Goal: Task Accomplishment & Management: Use online tool/utility

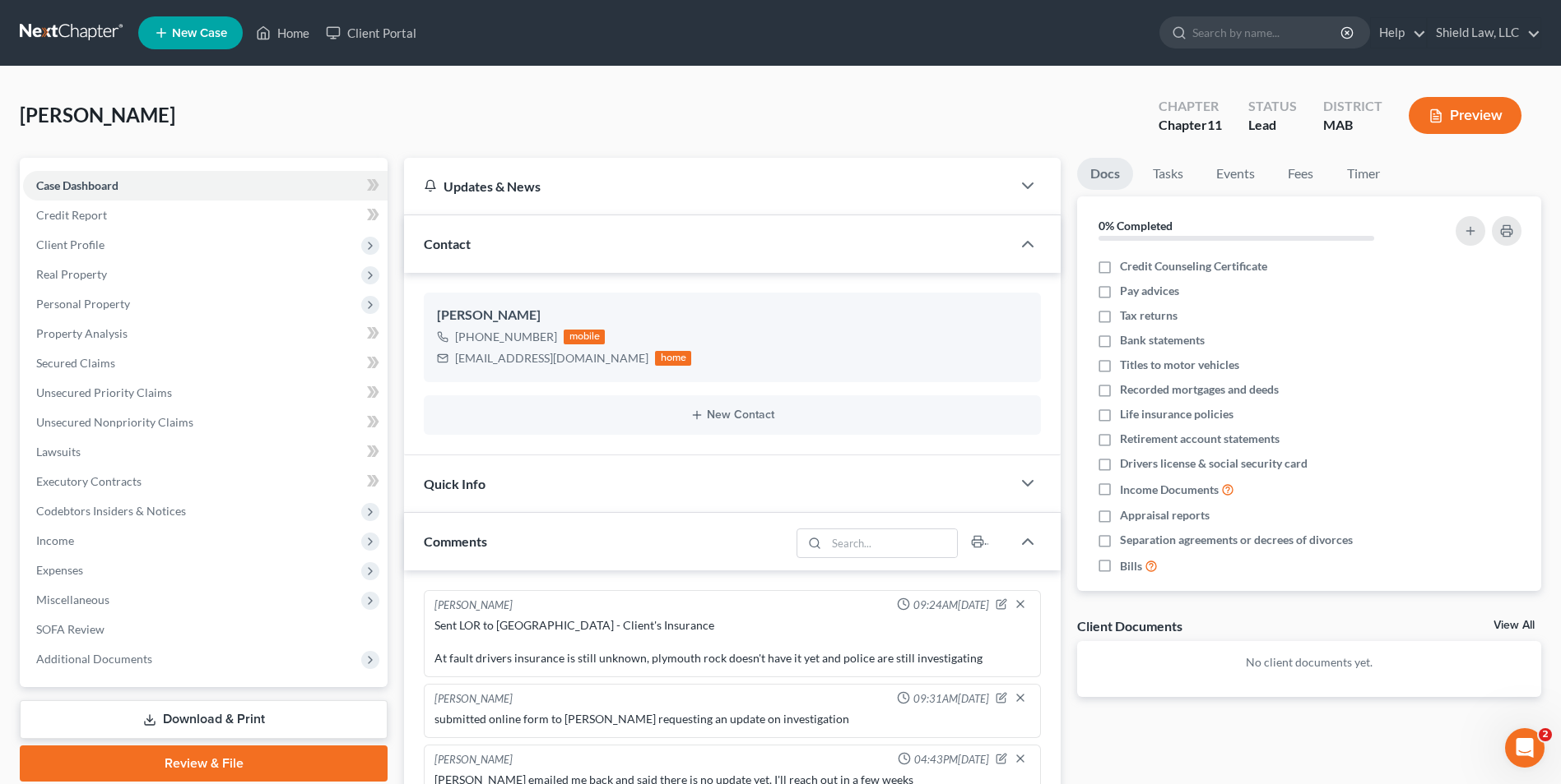
click at [288, 14] on ul "New Case Home Client Portal - No Result - See all results Or Press Enter... Hel…" at bounding box center [839, 33] width 1403 height 43
click at [287, 29] on link "Home" at bounding box center [282, 33] width 69 height 29
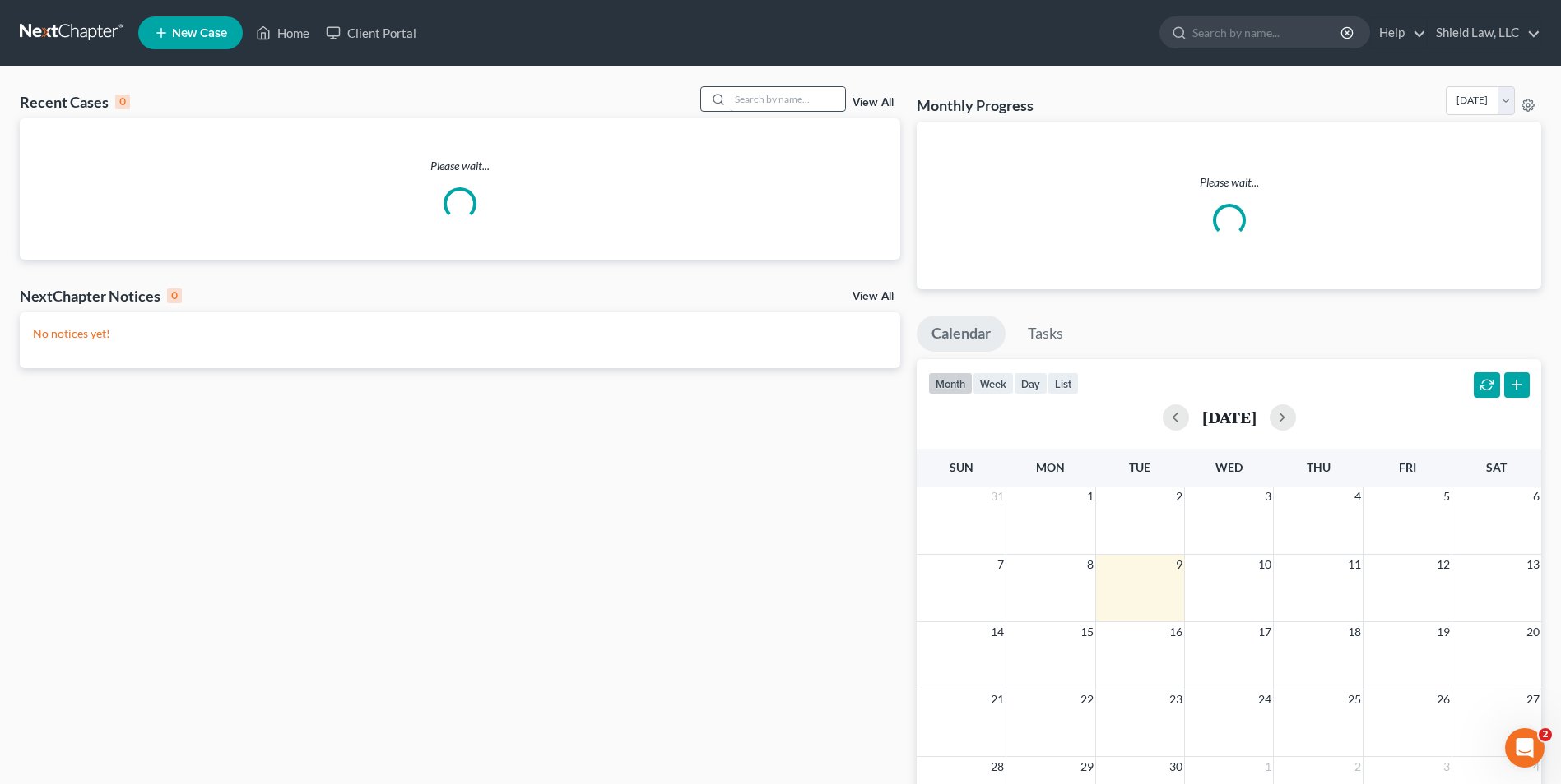
click at [760, 111] on input "search" at bounding box center [787, 99] width 115 height 23
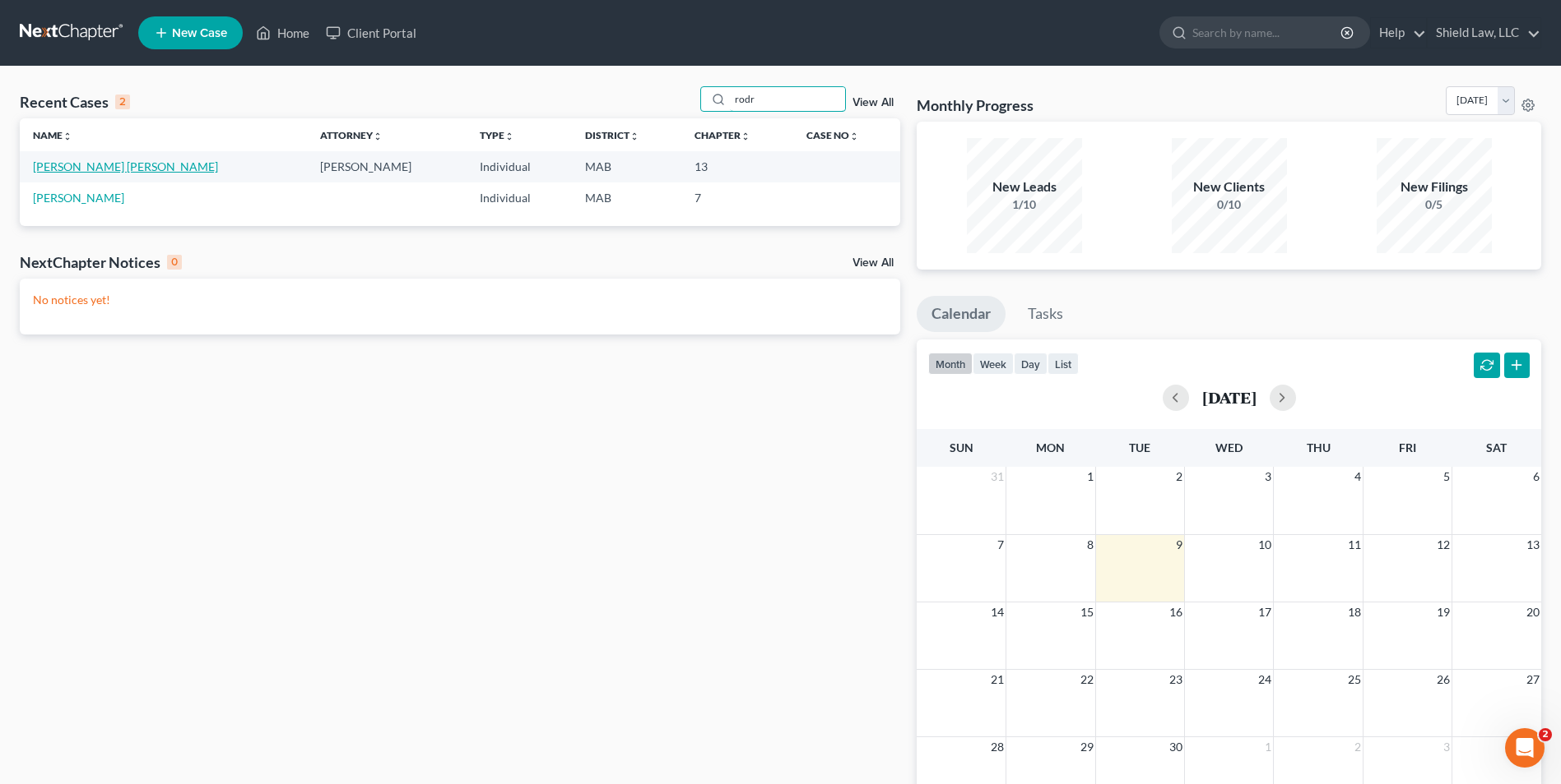
type input "rodr"
click at [125, 172] on link "[PERSON_NAME] [PERSON_NAME]" at bounding box center [125, 166] width 185 height 14
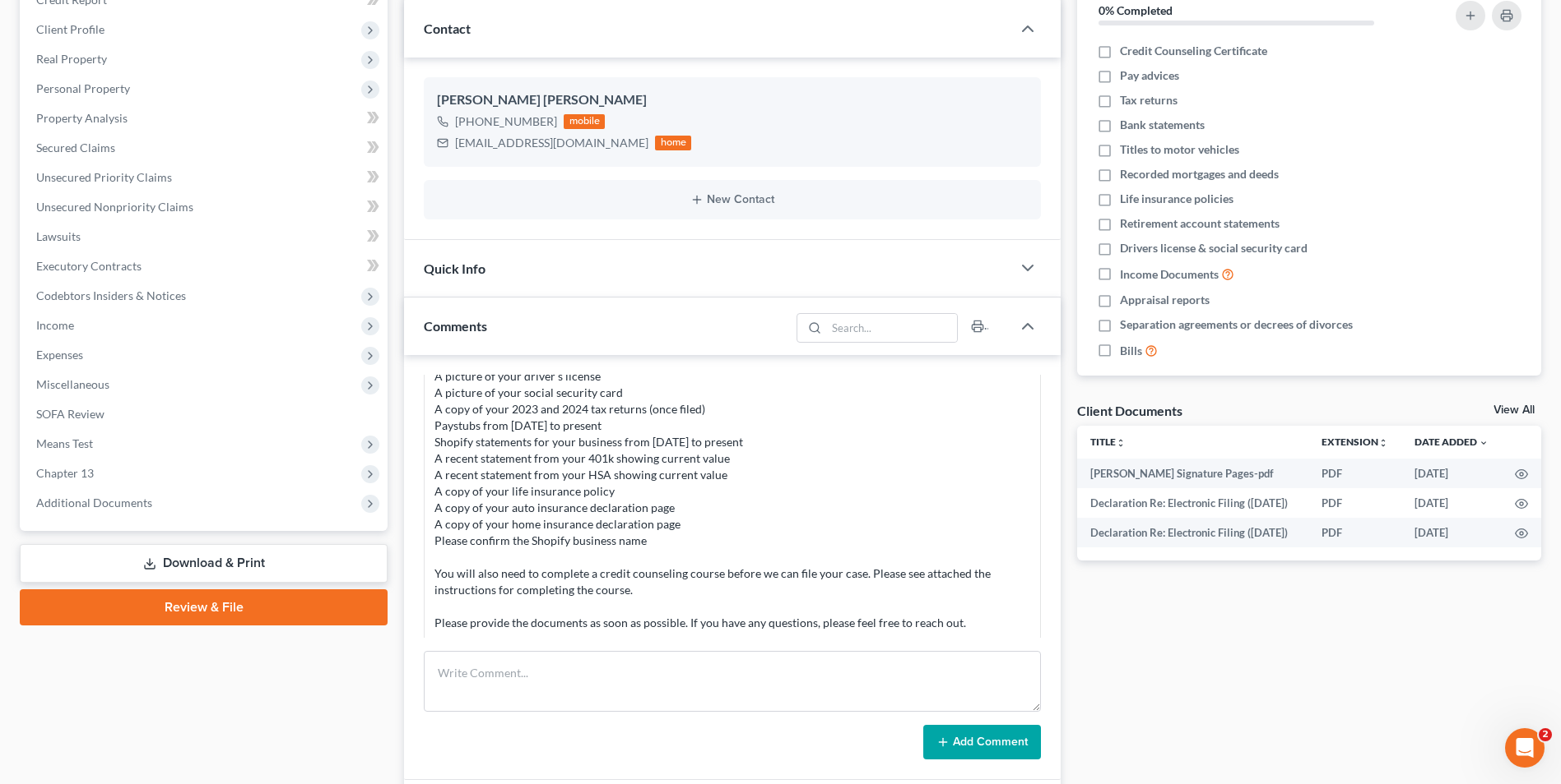
scroll to position [215, 0]
click at [101, 67] on span "Real Property" at bounding box center [205, 60] width 365 height 29
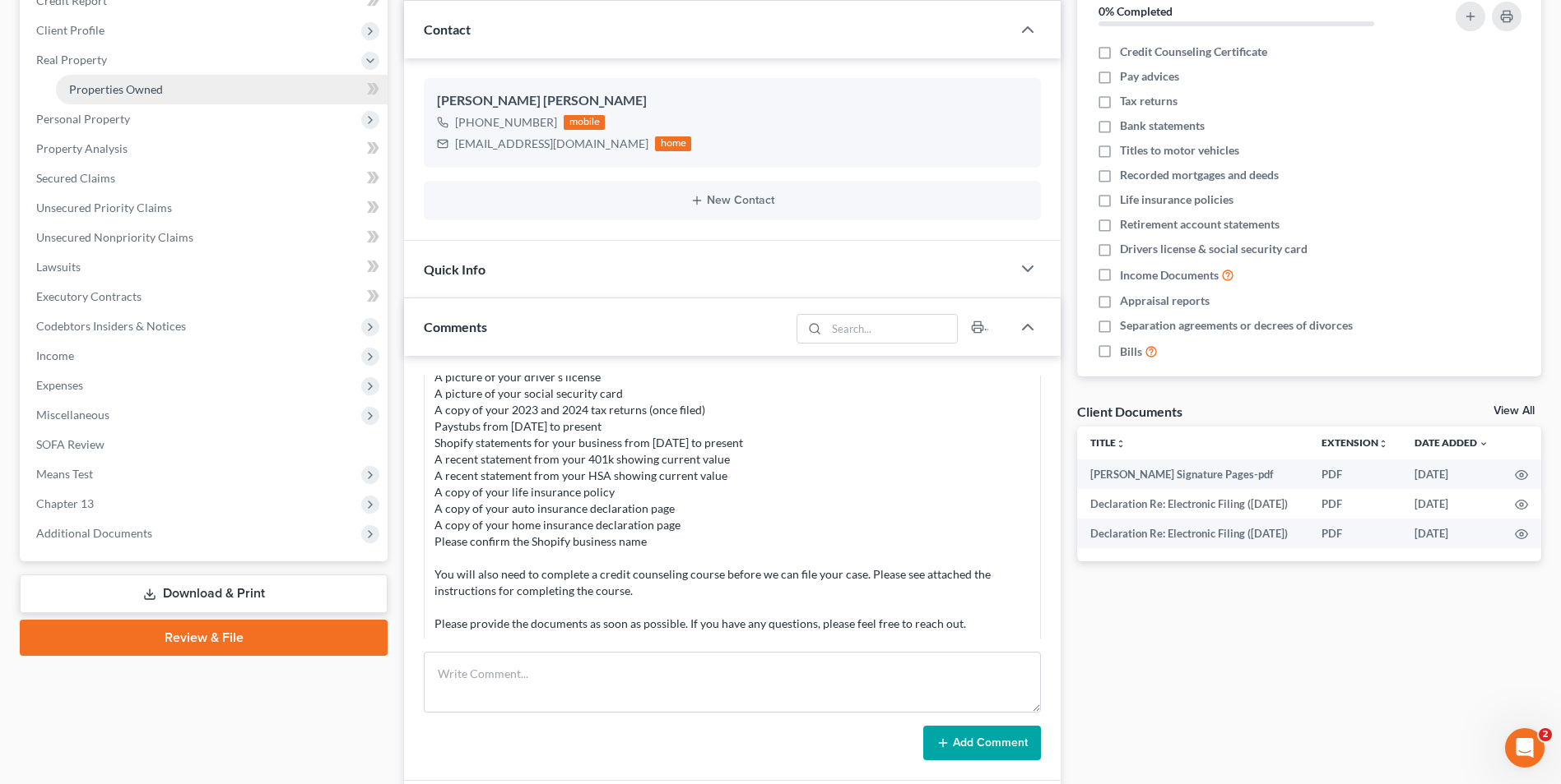
click at [127, 91] on span "Properties Owned" at bounding box center [116, 89] width 94 height 14
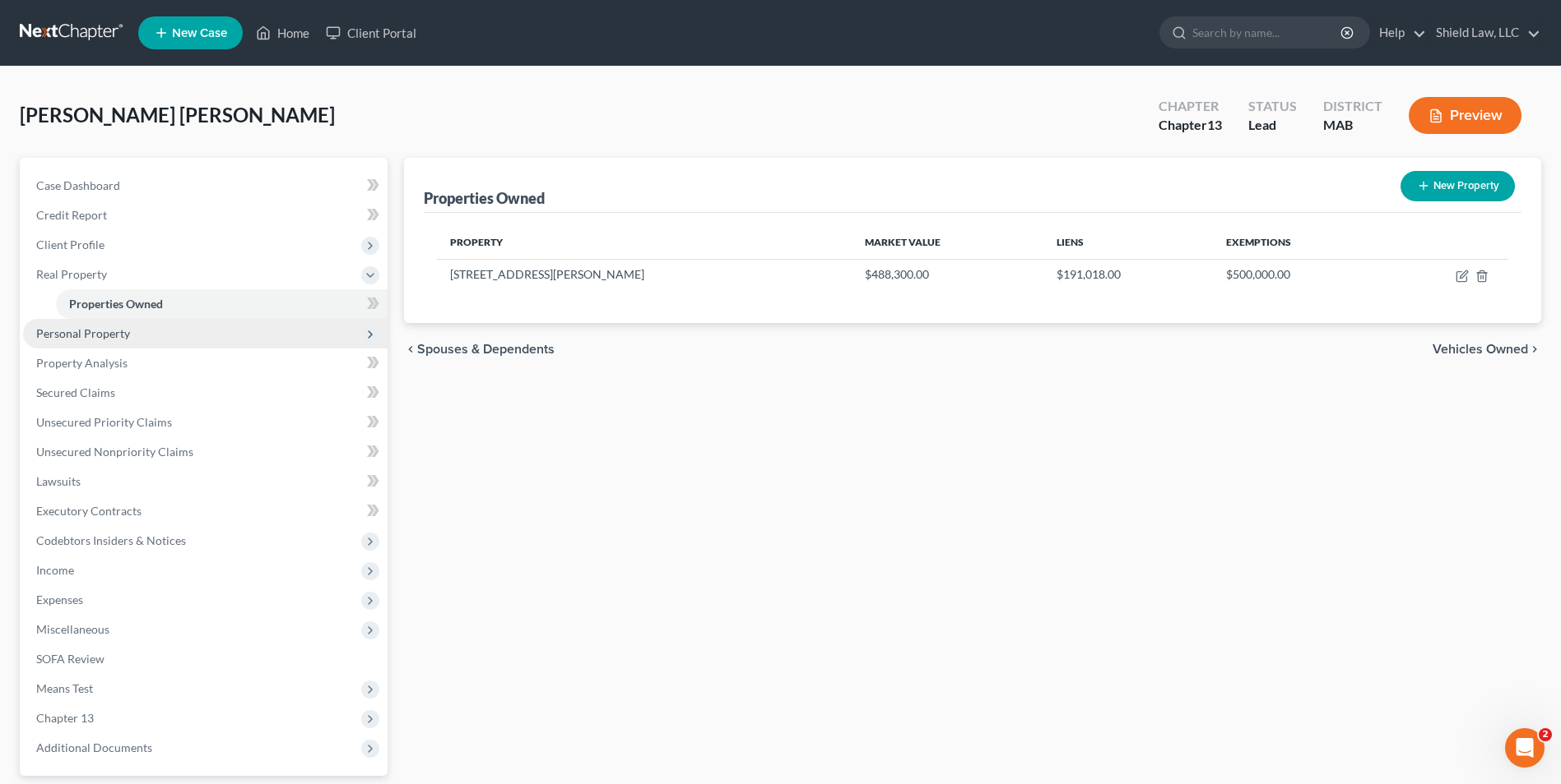
click at [86, 334] on span "Personal Property" at bounding box center [83, 333] width 94 height 14
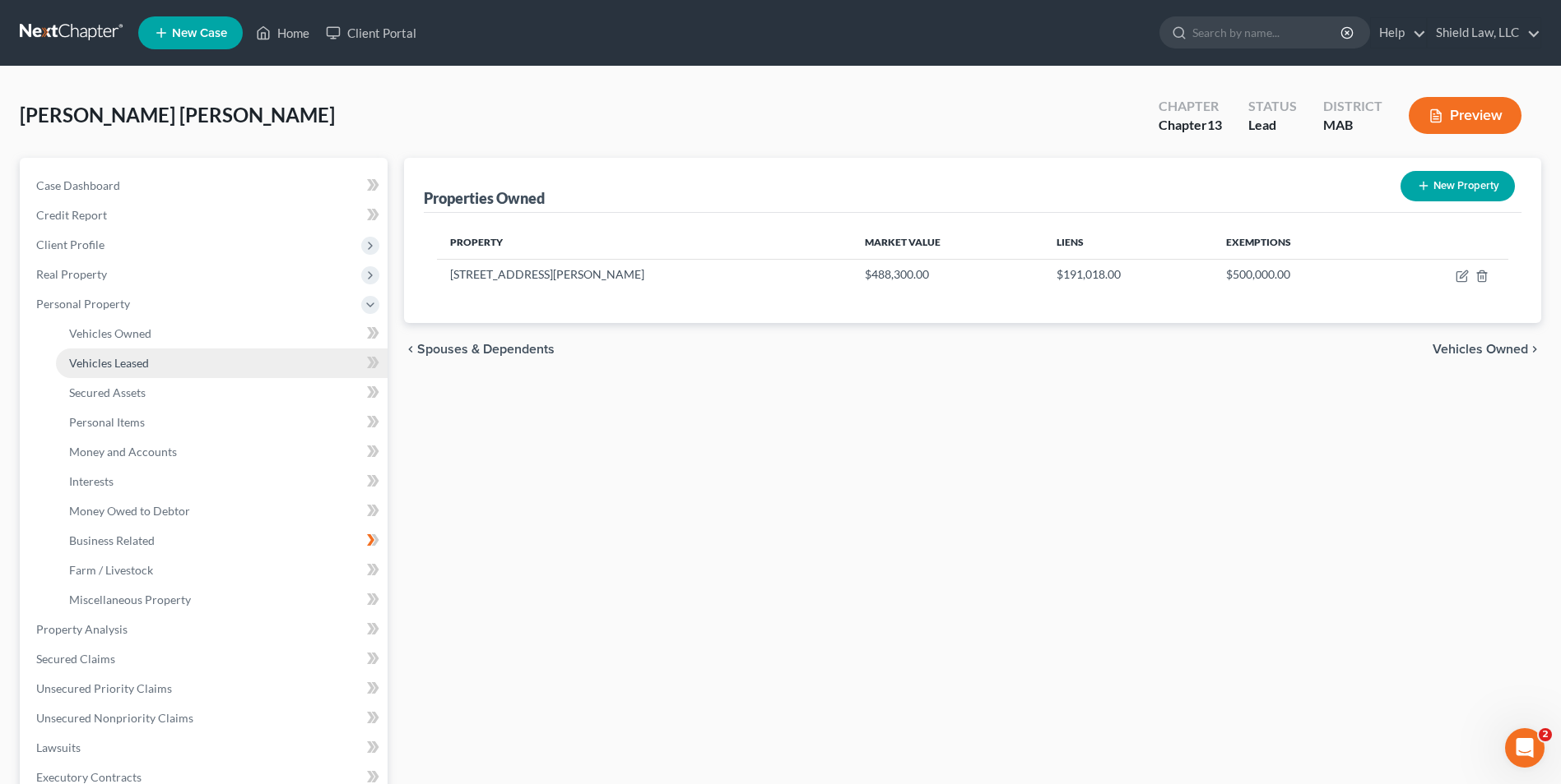
click at [101, 357] on span "Vehicles Leased" at bounding box center [110, 363] width 80 height 14
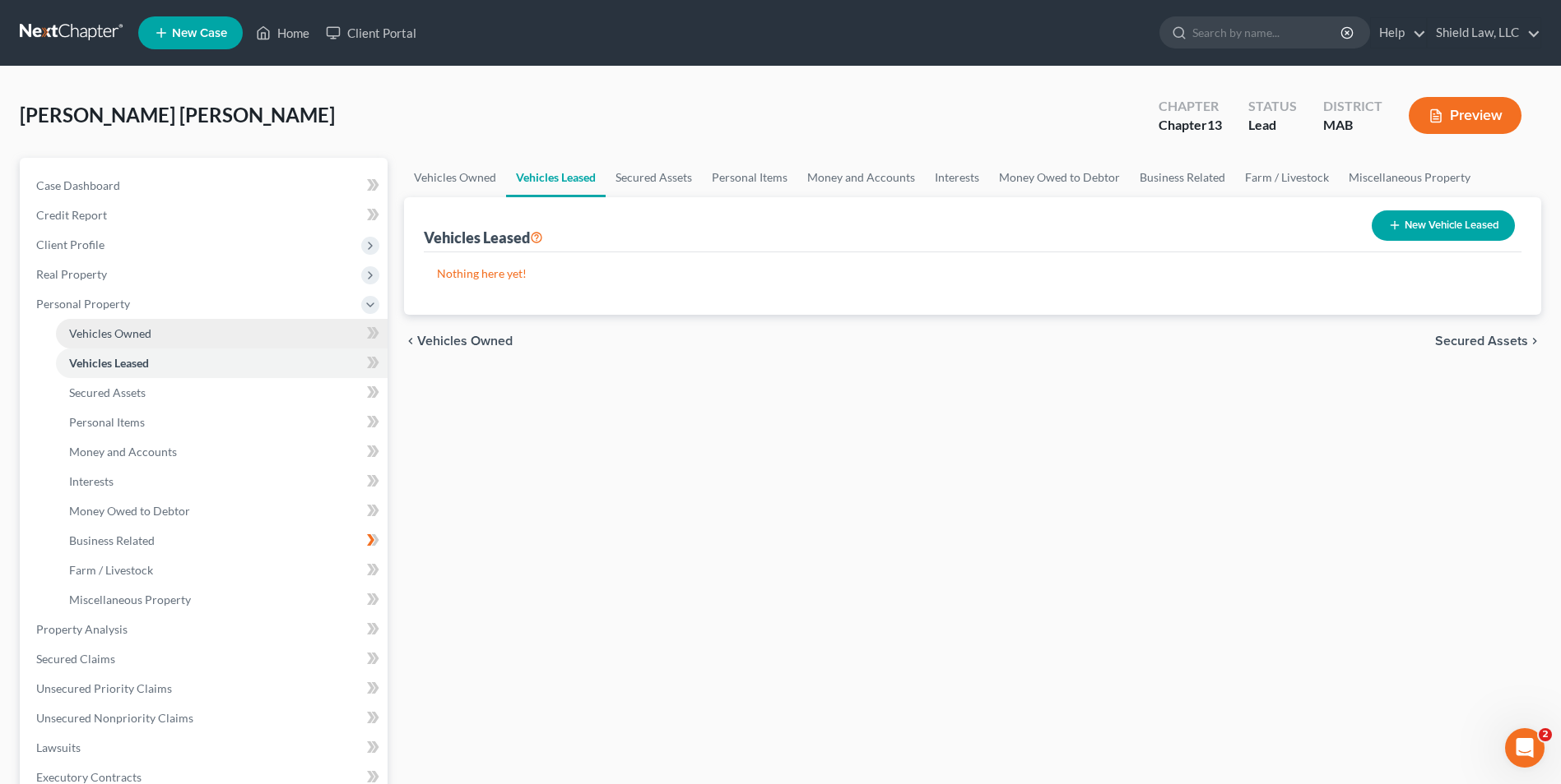
click at [111, 334] on span "Vehicles Owned" at bounding box center [111, 333] width 82 height 14
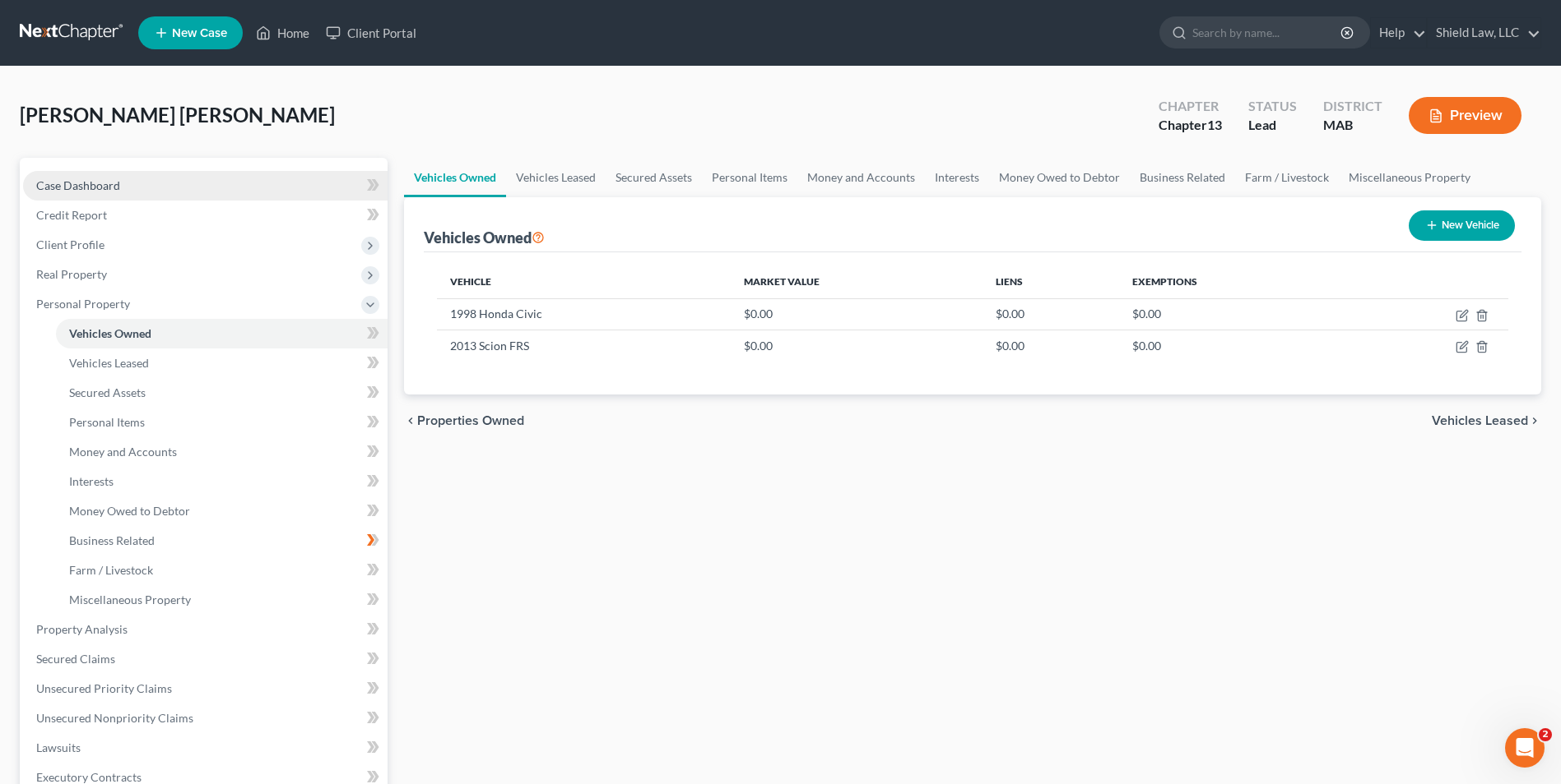
click at [133, 176] on link "Case Dashboard" at bounding box center [205, 186] width 365 height 29
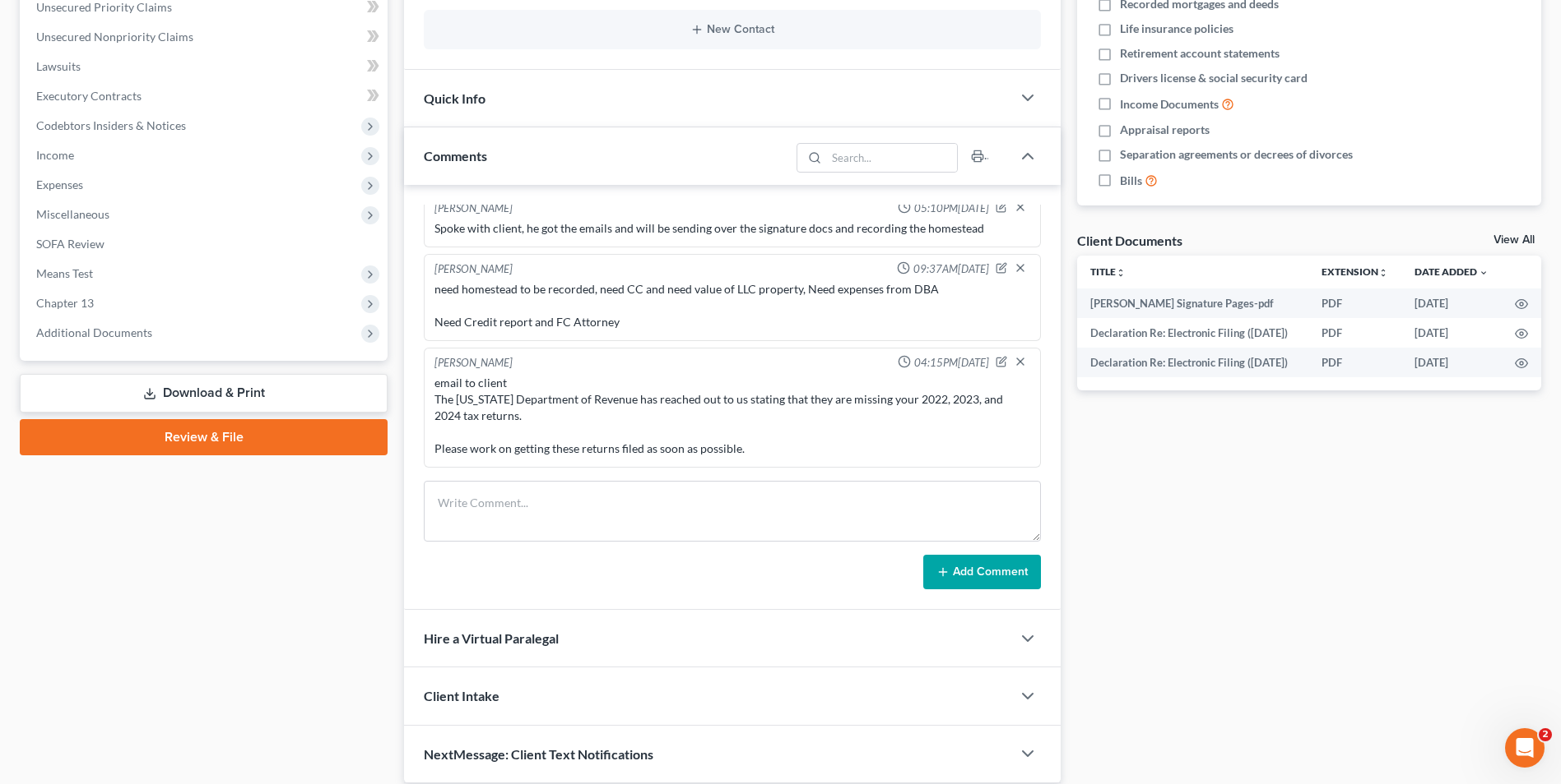
scroll to position [387, 0]
click at [241, 613] on div "Case Dashboard Payments Invoices Payments Payments Credit Report Client Profile" at bounding box center [203, 276] width 384 height 1012
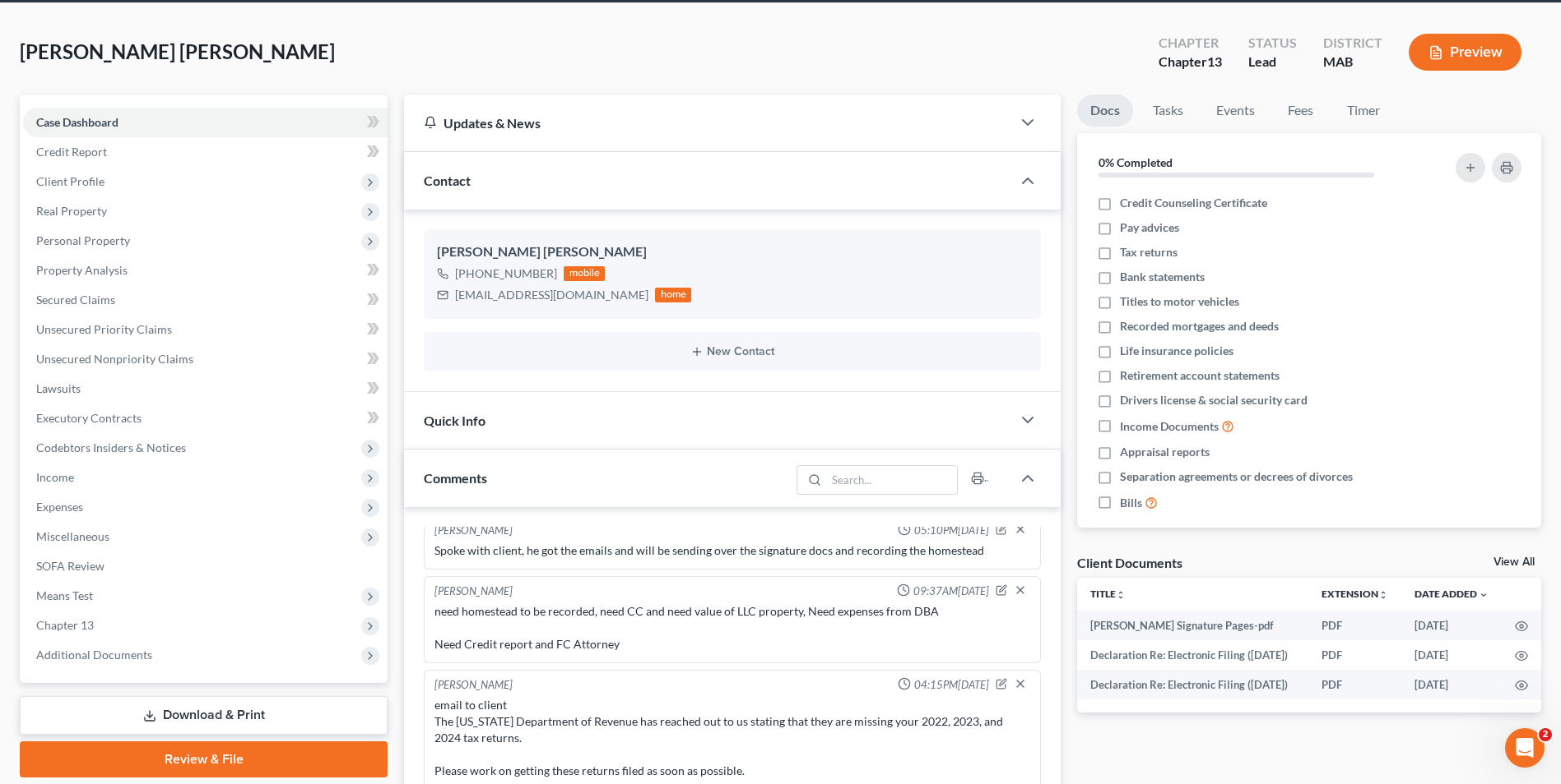
scroll to position [45, 0]
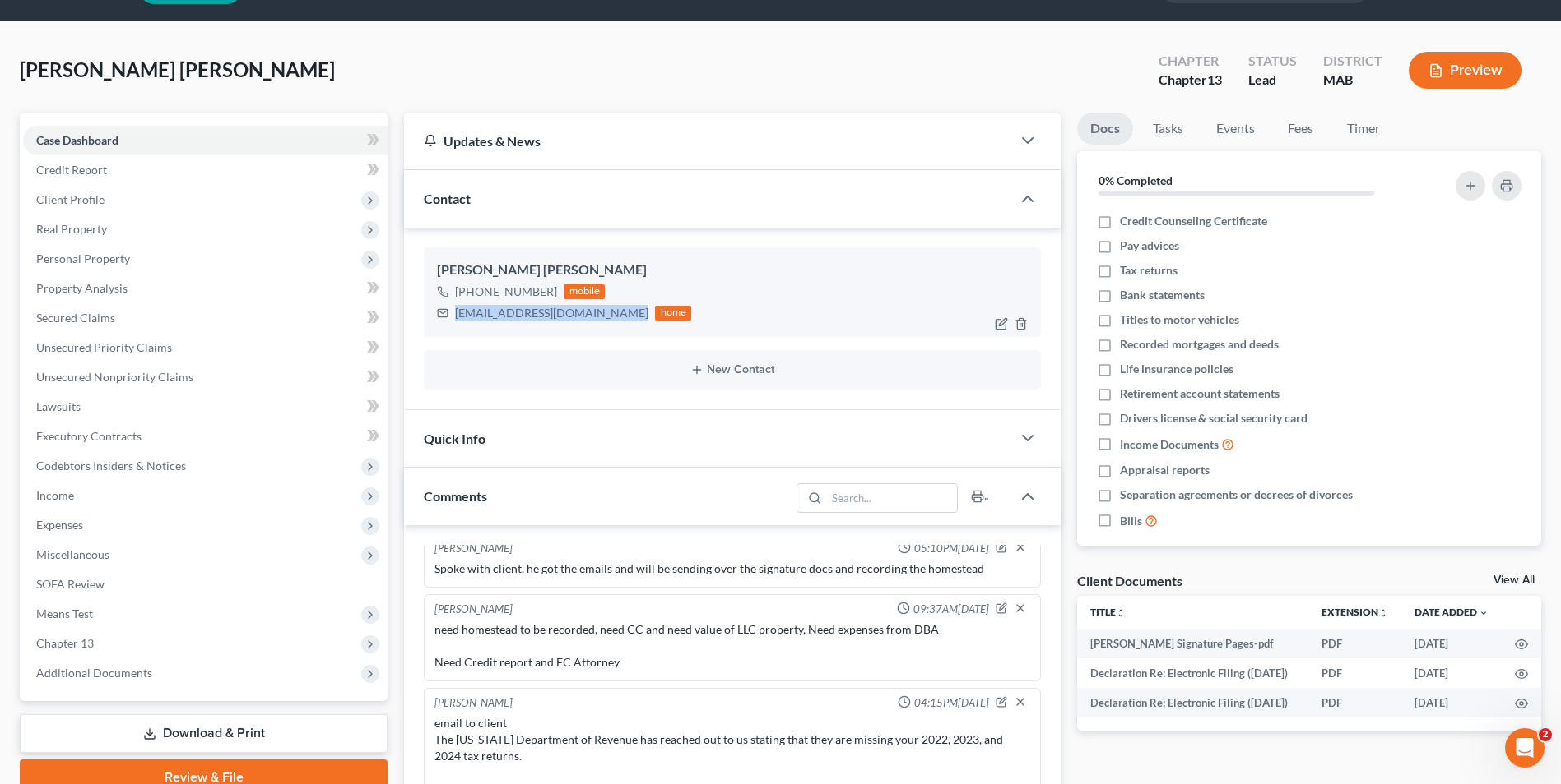
drag, startPoint x: 454, startPoint y: 310, endPoint x: 605, endPoint y: 313, distance: 151.0
click at [605, 313] on div "[EMAIL_ADDRESS][DOMAIN_NAME] home" at bounding box center [564, 314] width 254 height 22
copy div "[EMAIL_ADDRESS][DOMAIN_NAME]"
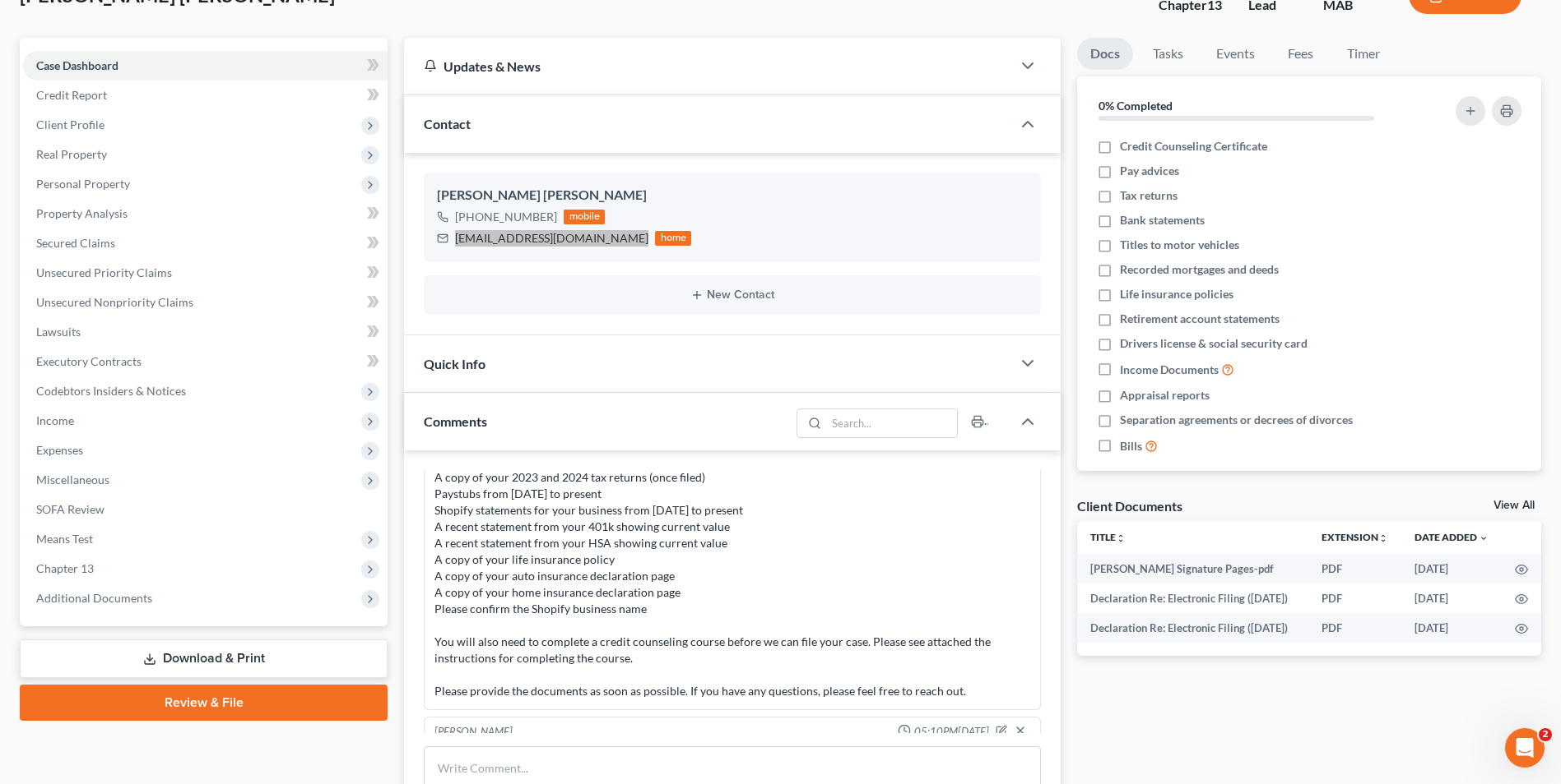
scroll to position [93, 0]
